Goal: Information Seeking & Learning: Learn about a topic

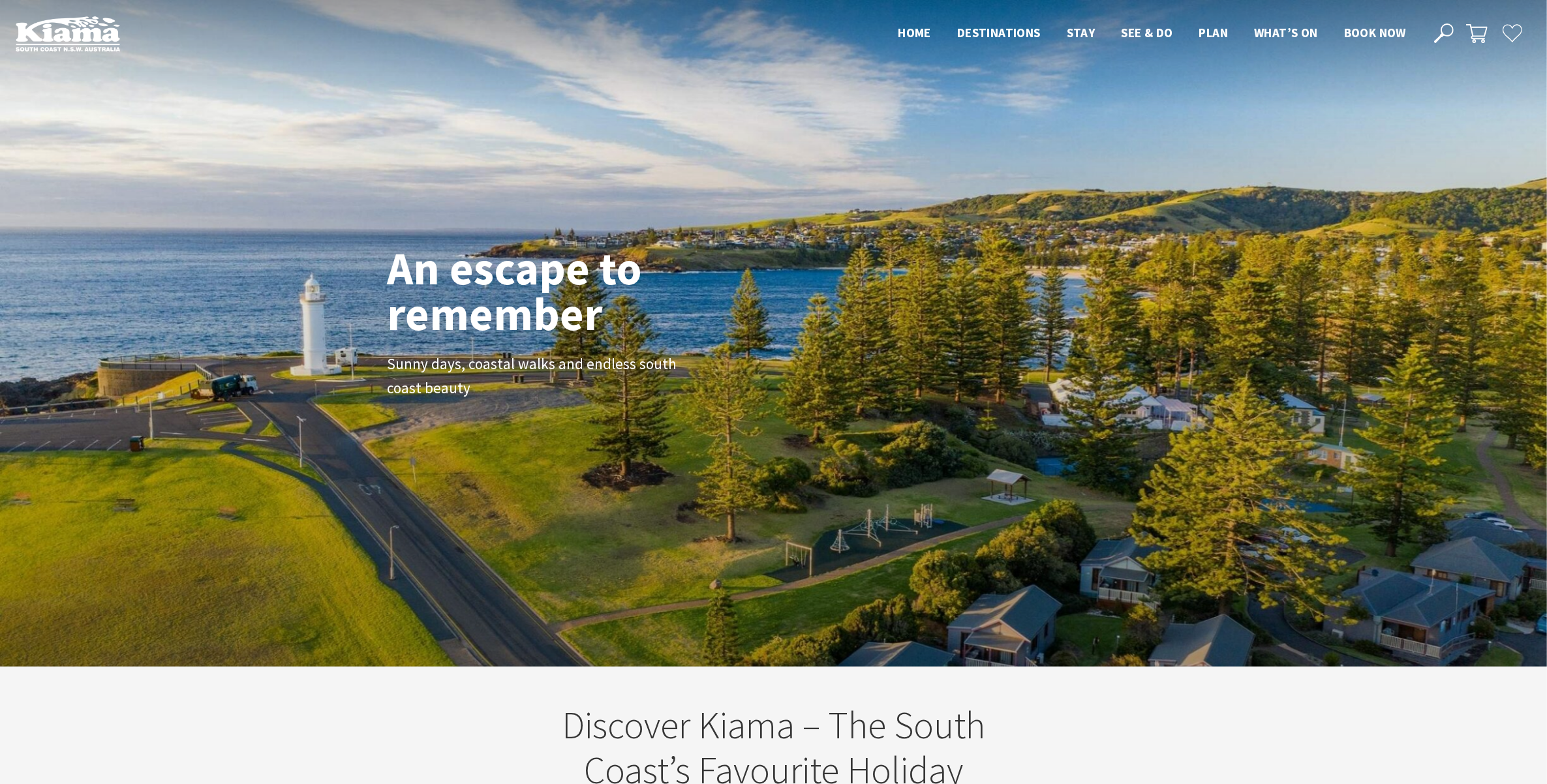
scroll to position [229, 1563]
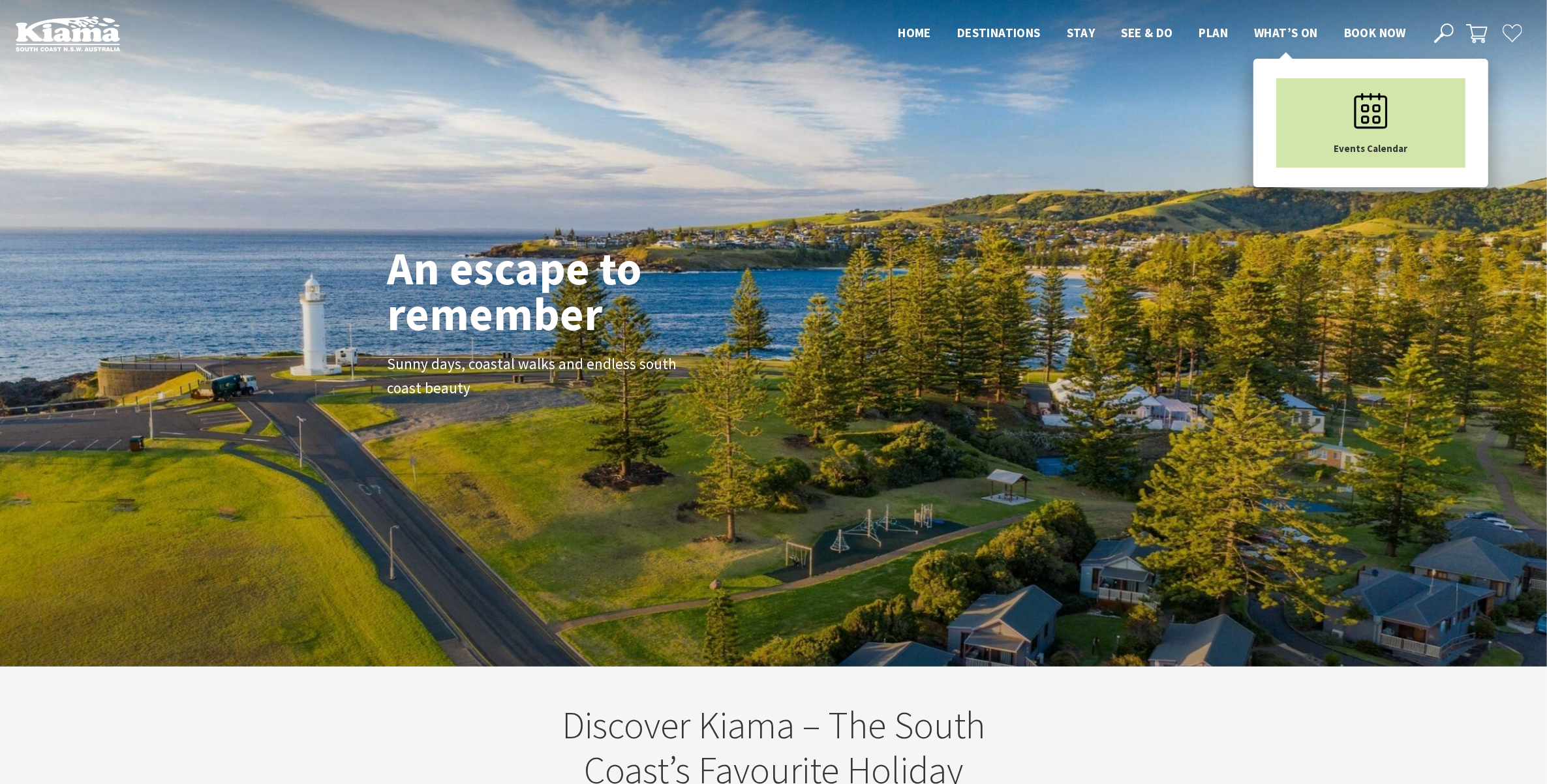
click at [1387, 120] on use "Main Menu" at bounding box center [1371, 110] width 33 height 35
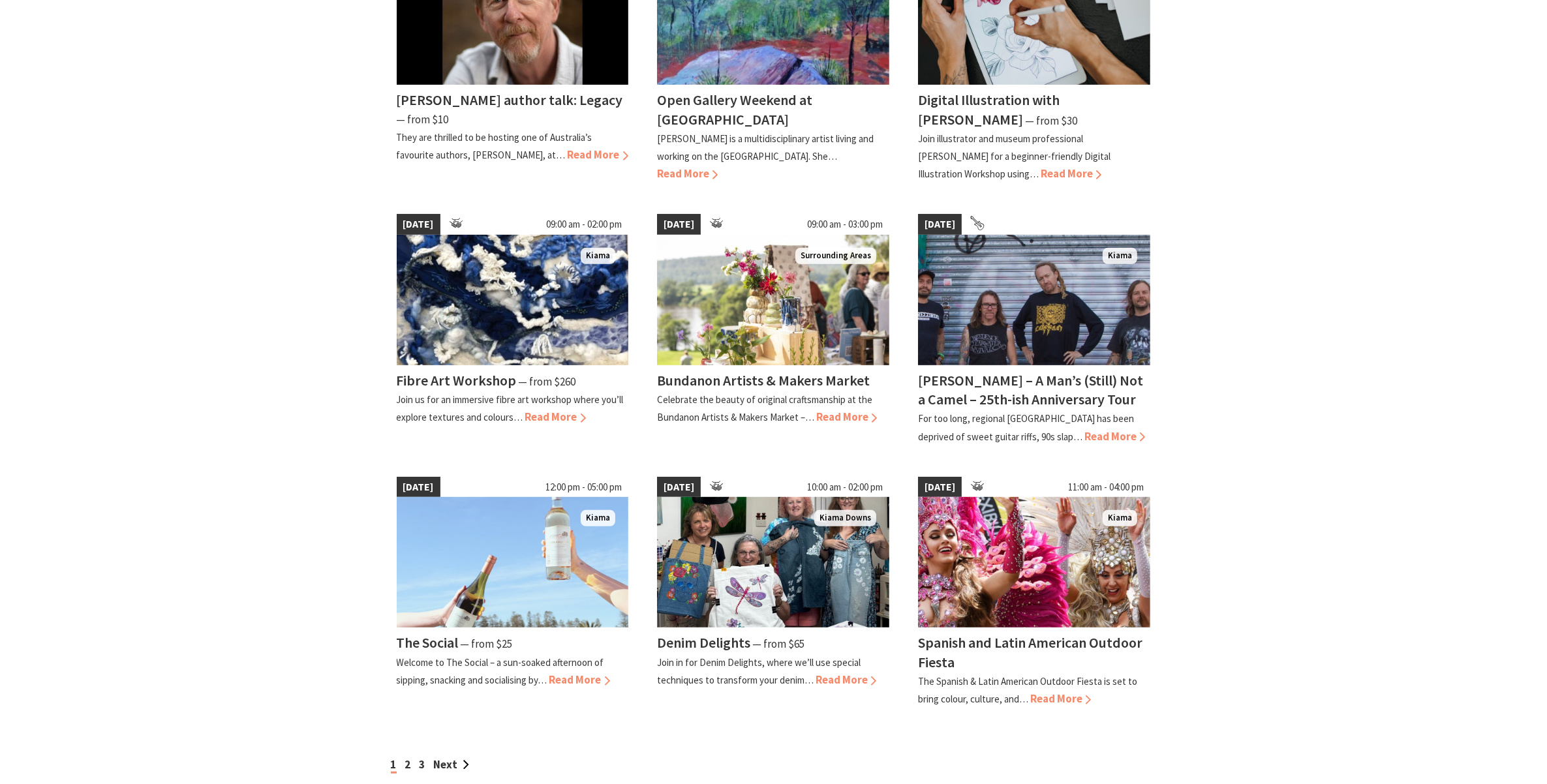
scroll to position [815, 0]
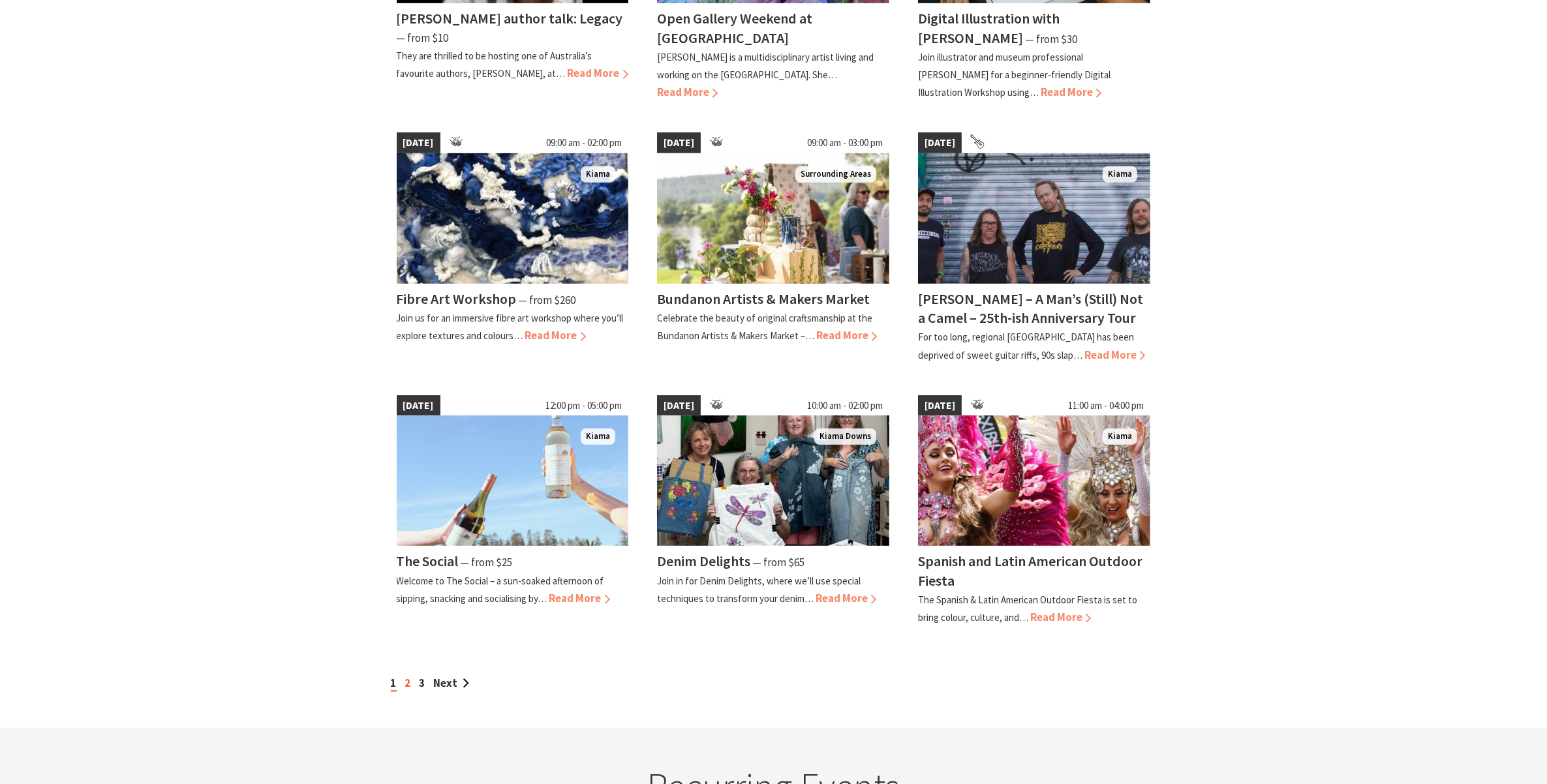
click at [408, 679] on link "2" at bounding box center [408, 682] width 6 height 15
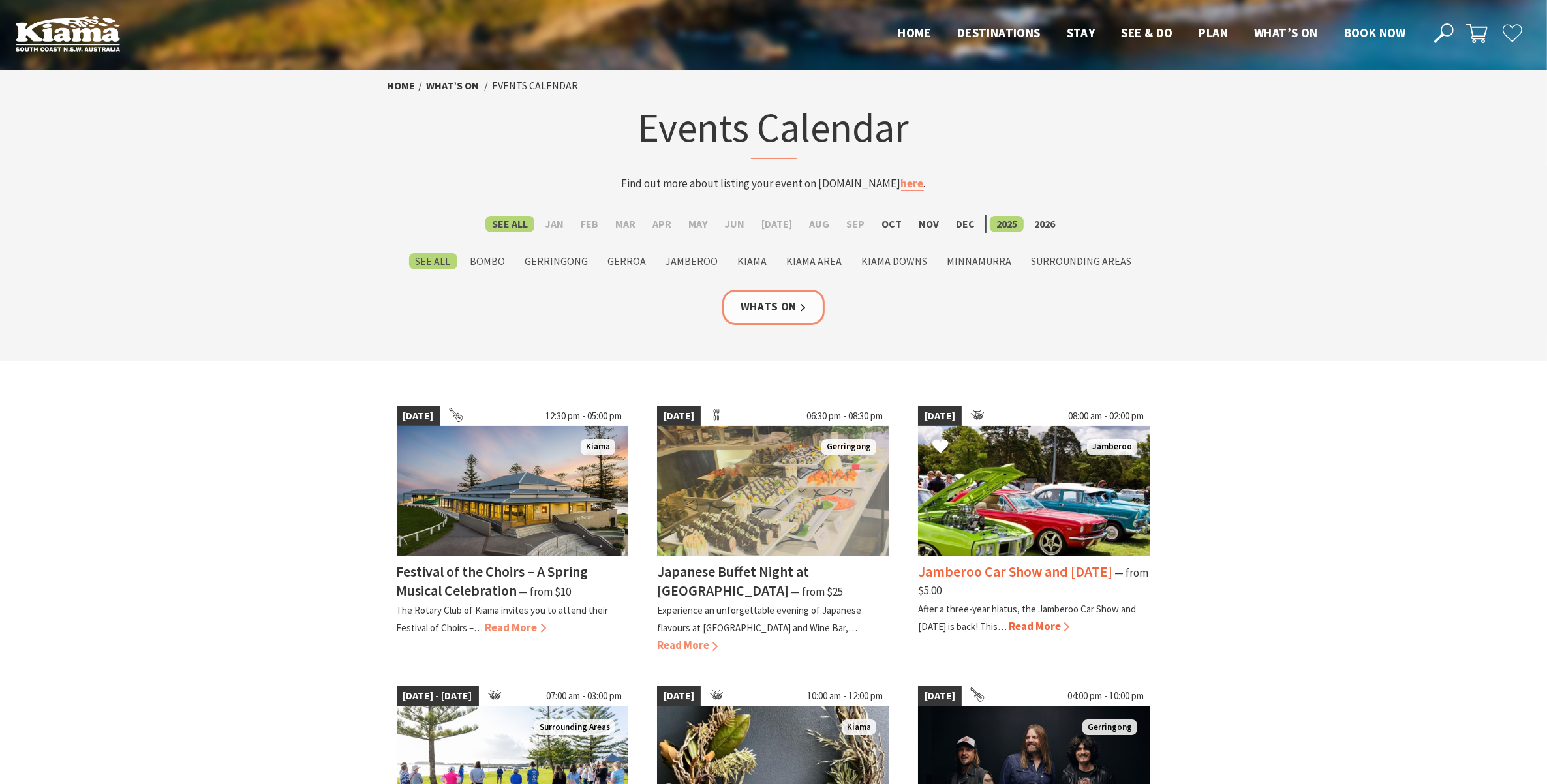
click at [956, 572] on h4 "Jamberoo Car Show and [DATE]" at bounding box center [1015, 571] width 195 height 19
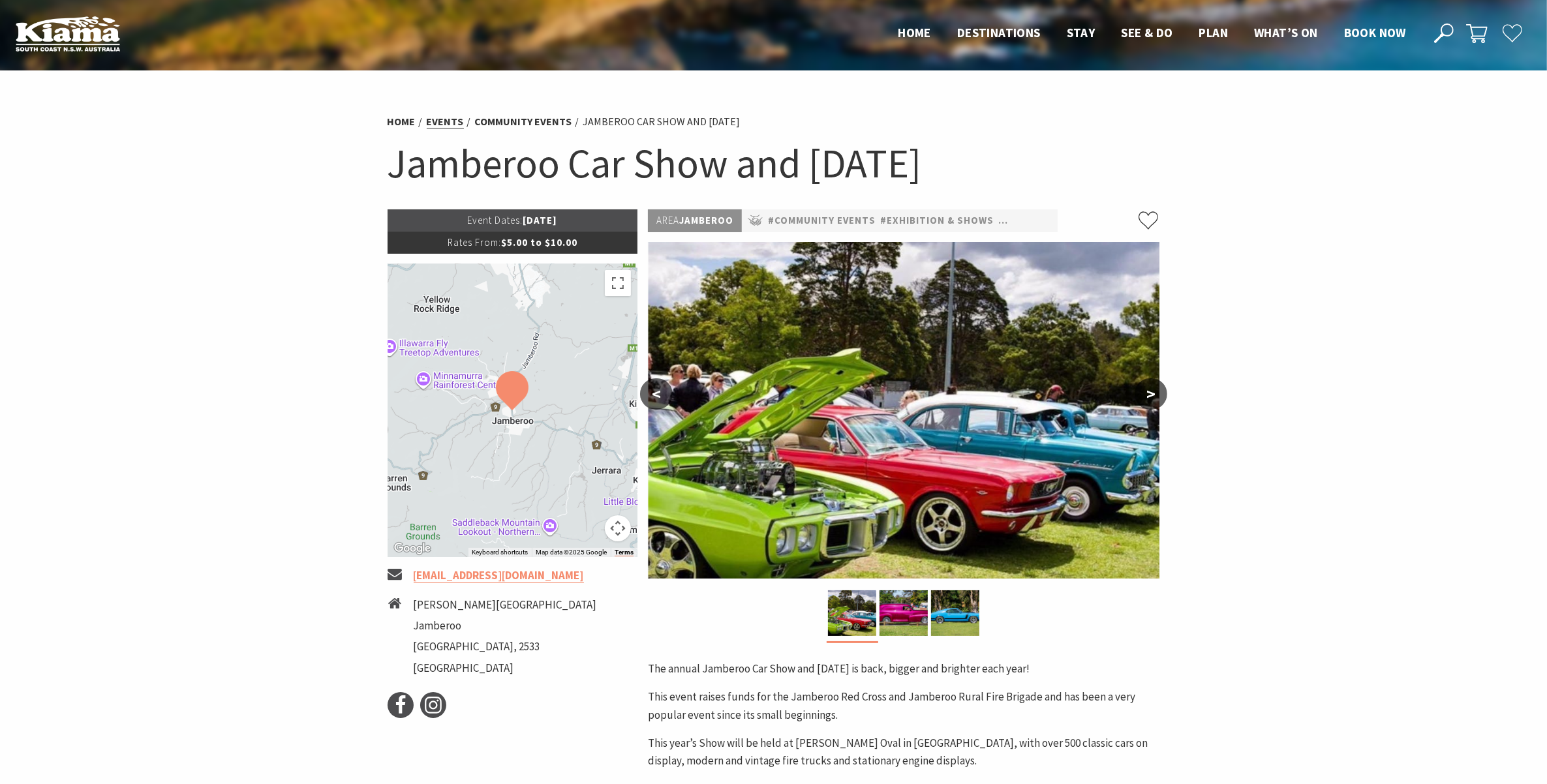
click at [458, 115] on link "Events" at bounding box center [445, 121] width 37 height 14
